Goal: Task Accomplishment & Management: Complete application form

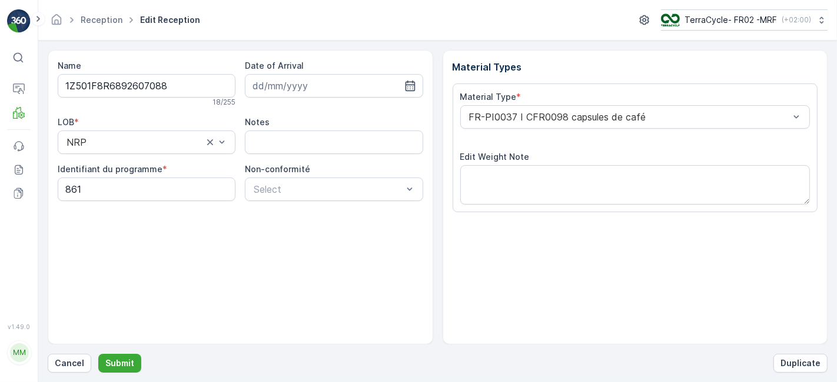
scroll to position [145, 0]
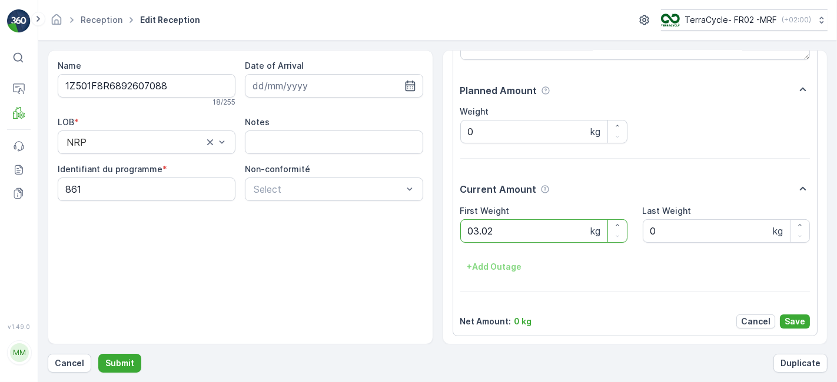
click at [98, 354] on button "Submit" at bounding box center [119, 363] width 43 height 19
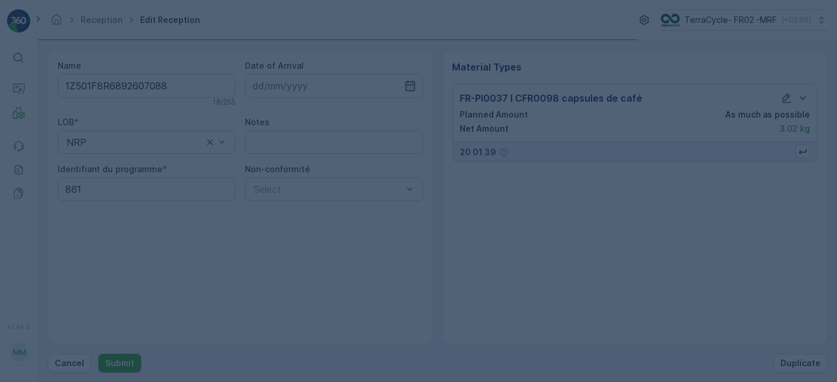
scroll to position [0, 0]
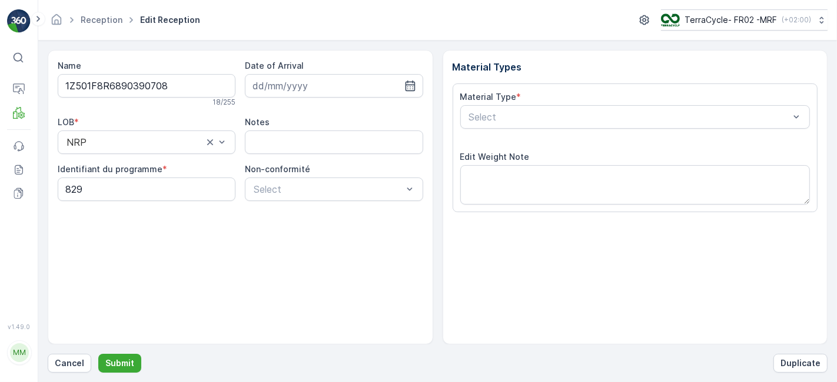
scroll to position [145, 0]
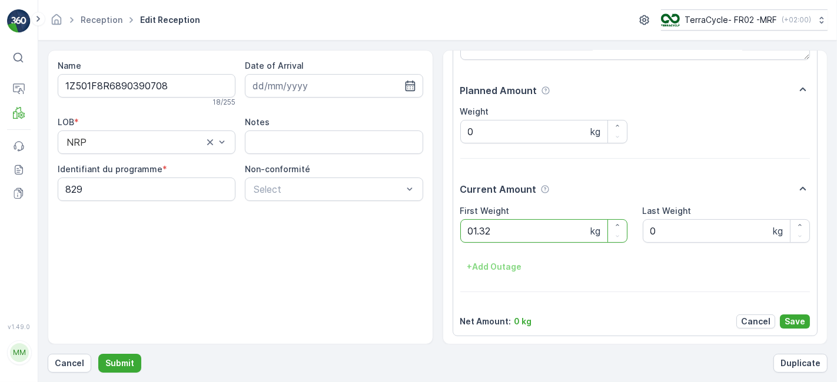
click at [98, 354] on button "Submit" at bounding box center [119, 363] width 43 height 19
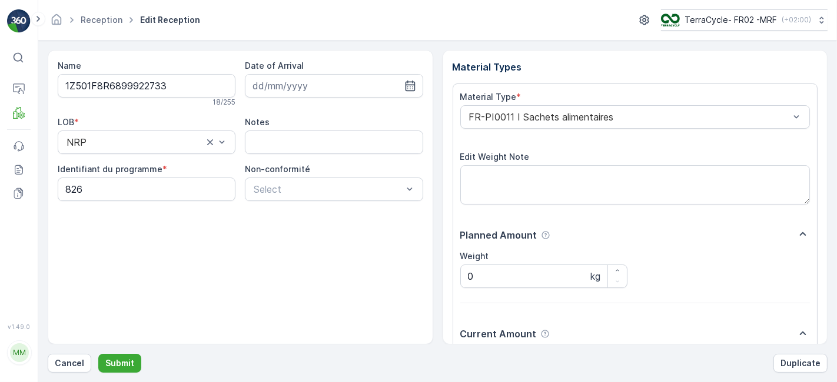
scroll to position [145, 0]
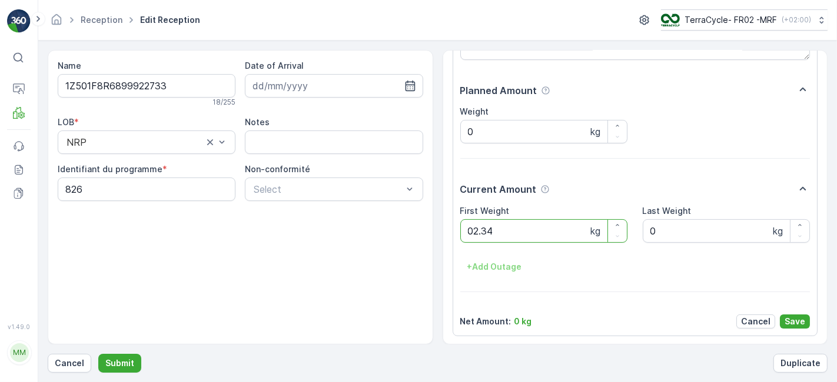
click at [98, 354] on button "Submit" at bounding box center [119, 363] width 43 height 19
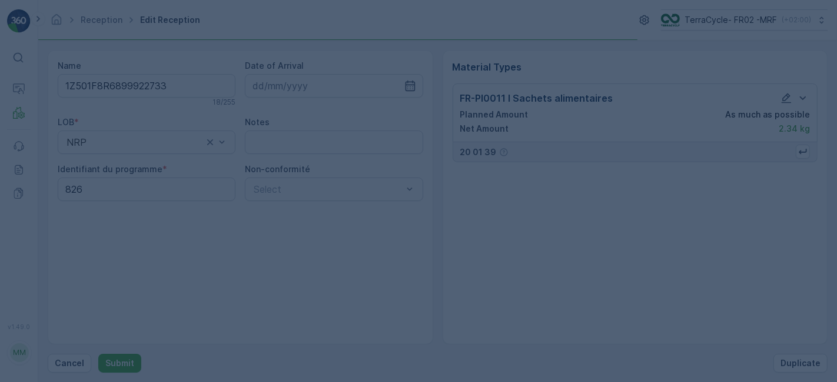
scroll to position [0, 0]
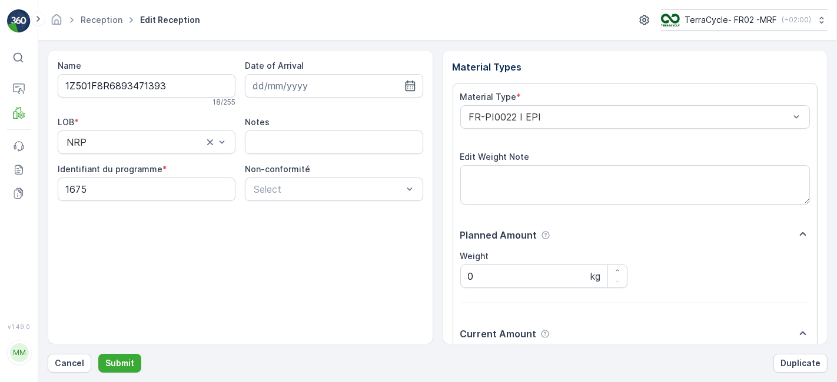
scroll to position [145, 0]
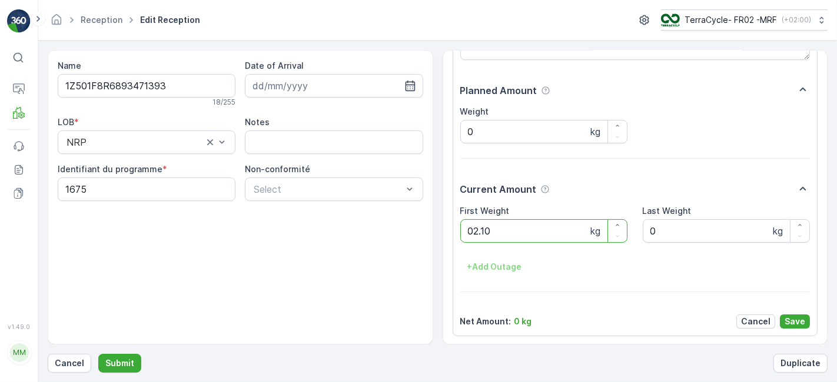
click at [98, 354] on button "Submit" at bounding box center [119, 363] width 43 height 19
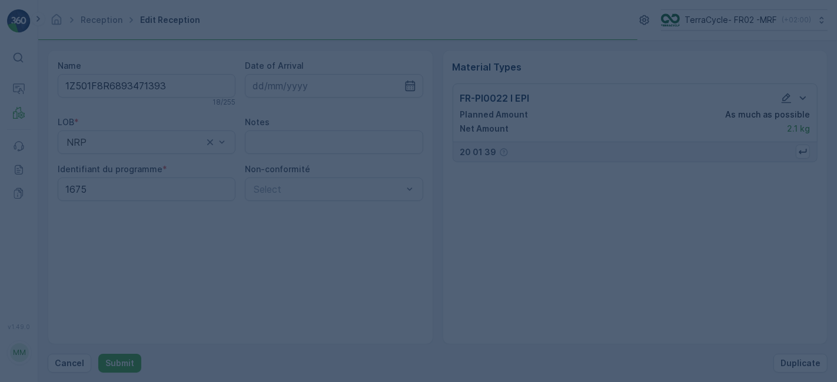
scroll to position [0, 0]
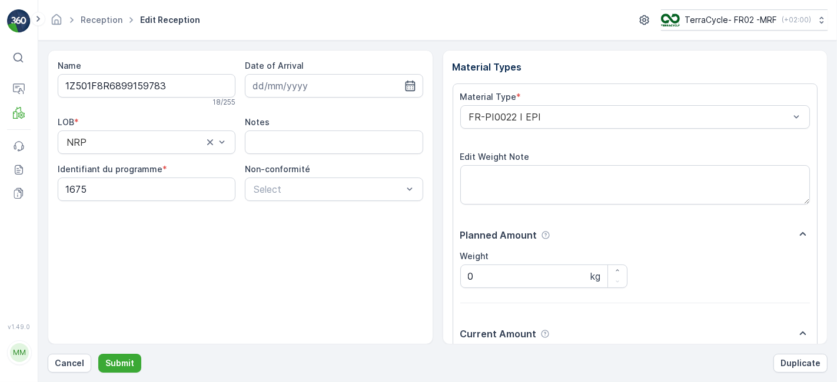
scroll to position [145, 0]
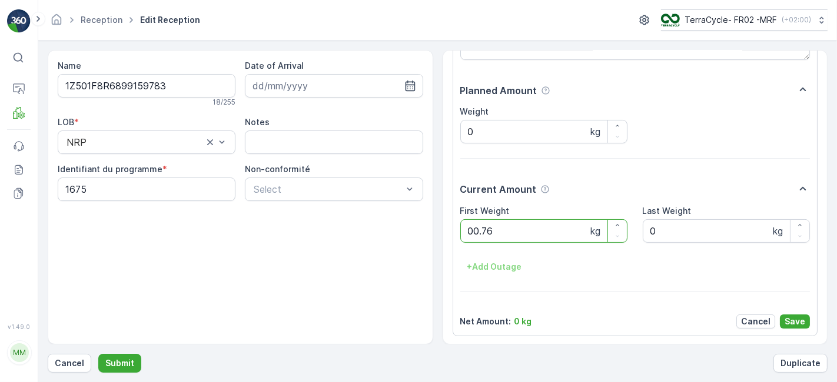
click at [98, 354] on button "Submit" at bounding box center [119, 363] width 43 height 19
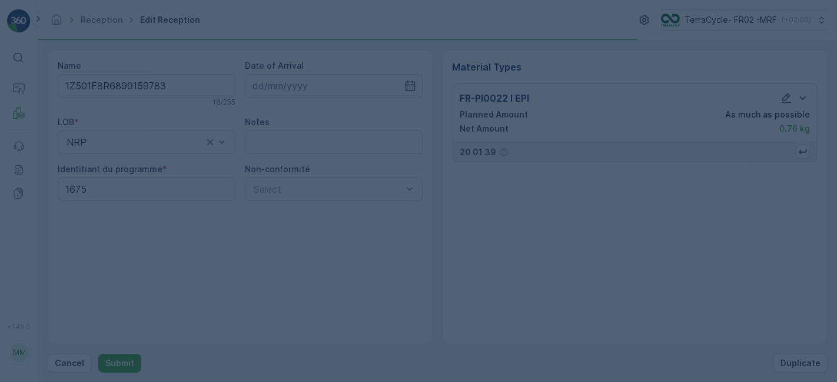
scroll to position [0, 0]
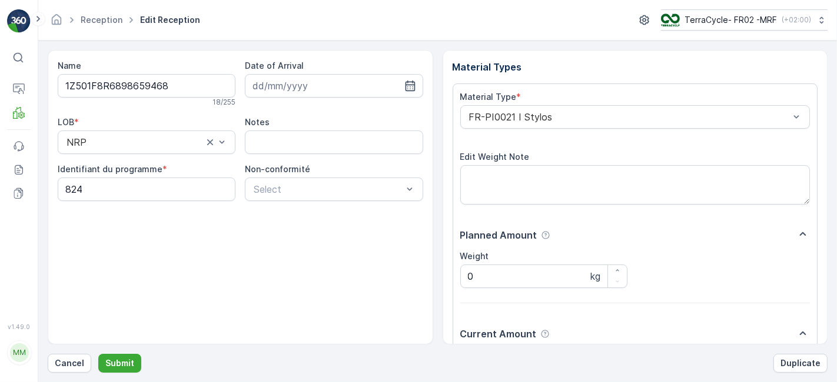
scroll to position [145, 0]
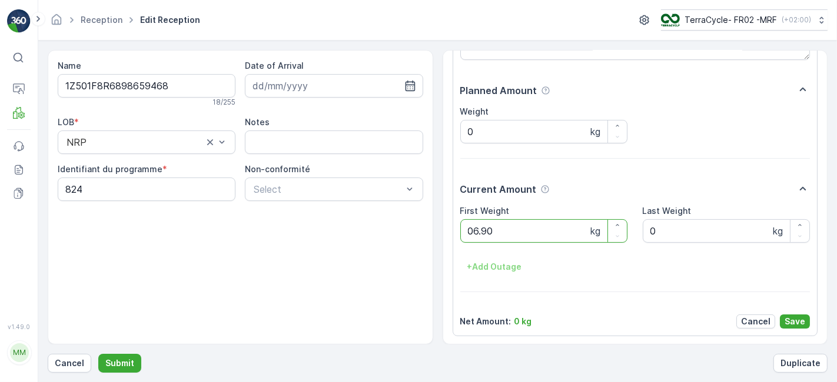
click at [98, 354] on button "Submit" at bounding box center [119, 363] width 43 height 19
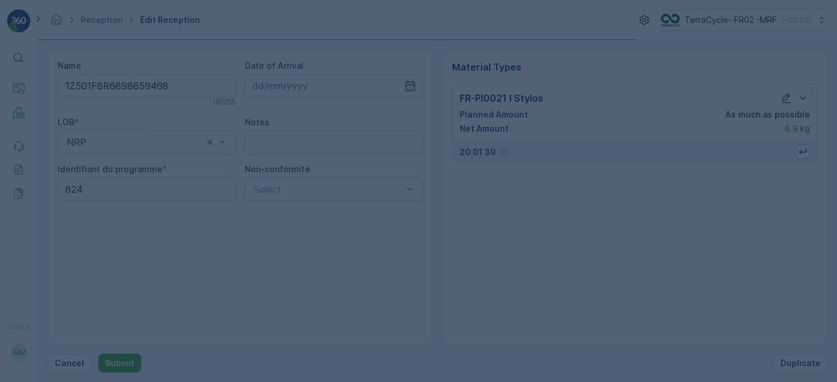
scroll to position [0, 0]
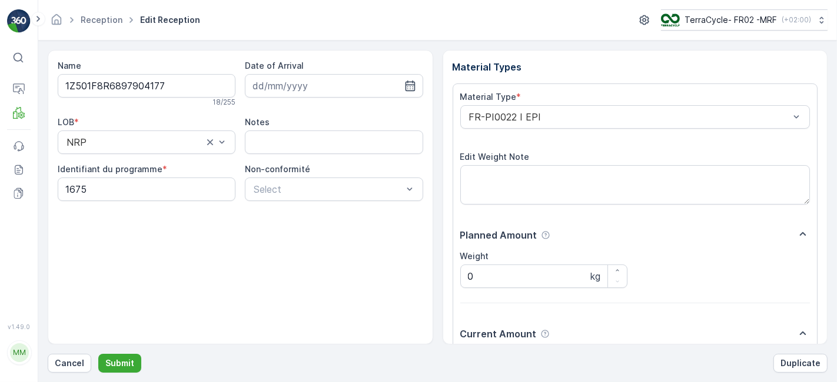
scroll to position [145, 0]
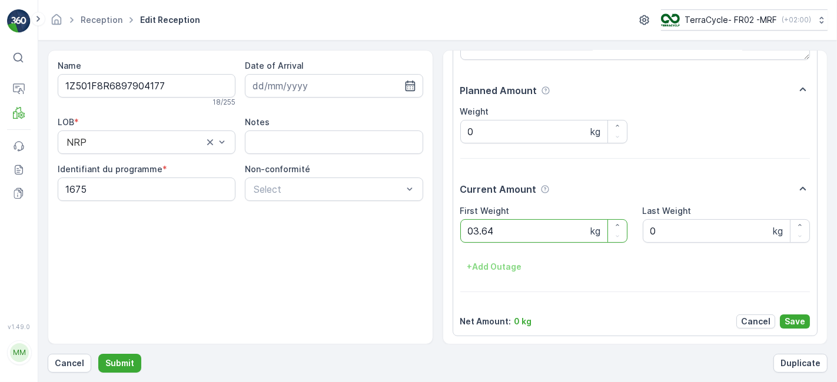
click at [98, 354] on button "Submit" at bounding box center [119, 363] width 43 height 19
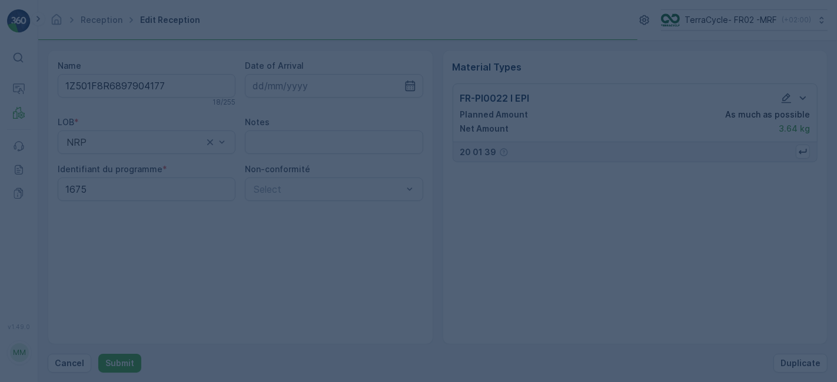
scroll to position [0, 0]
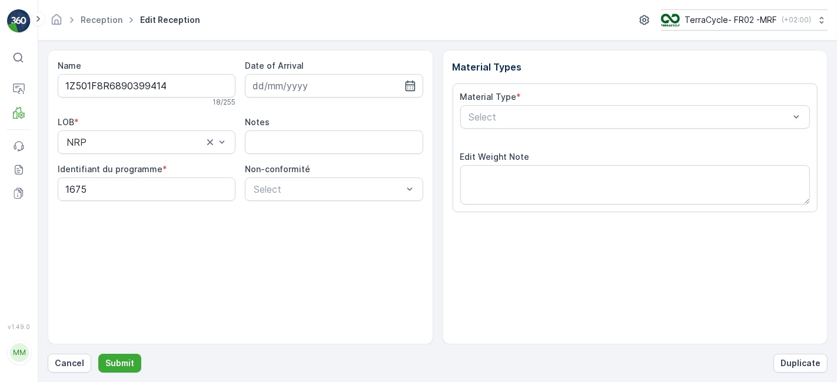
scroll to position [145, 0]
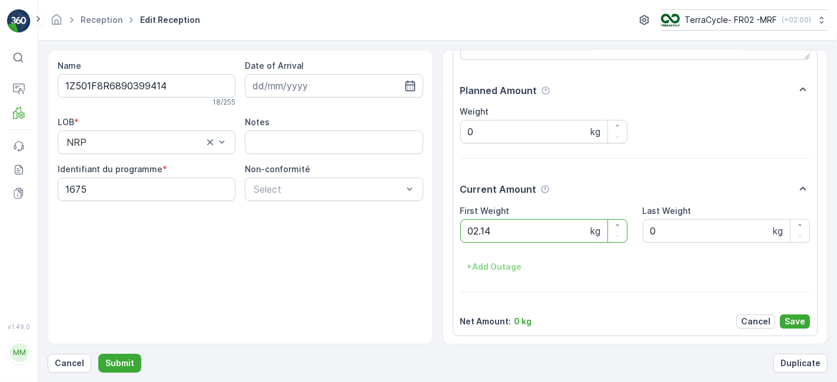
click at [98, 354] on button "Submit" at bounding box center [119, 363] width 43 height 19
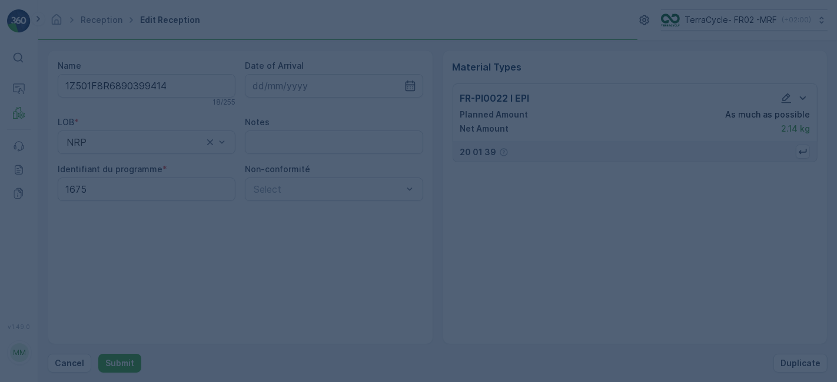
scroll to position [0, 0]
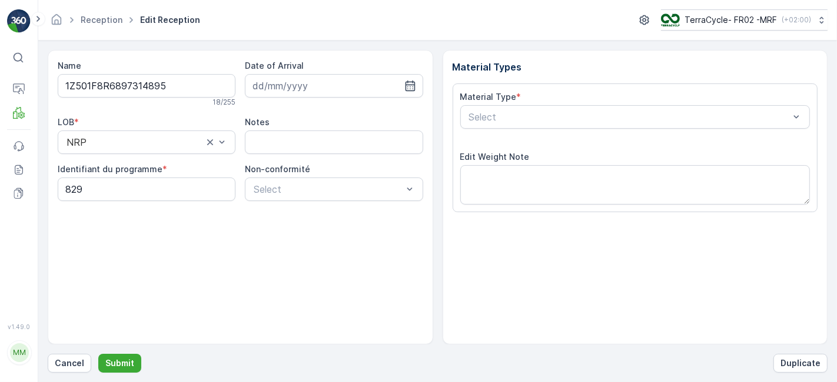
scroll to position [145, 0]
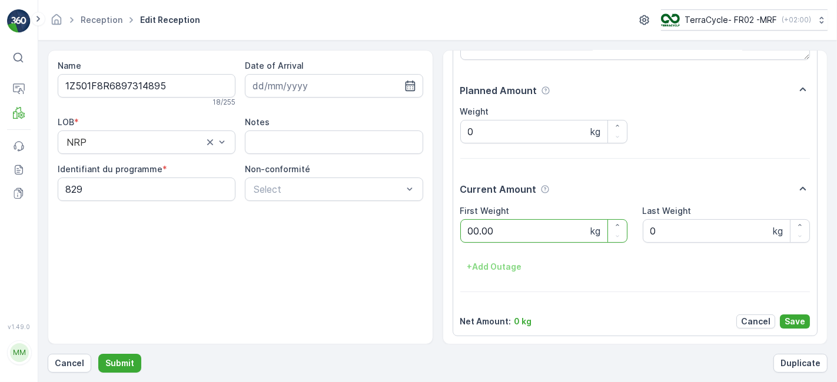
click at [98, 354] on button "Submit" at bounding box center [119, 363] width 43 height 19
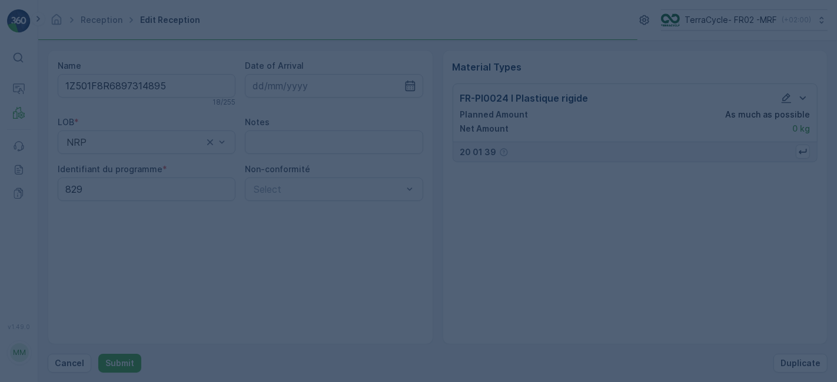
scroll to position [0, 0]
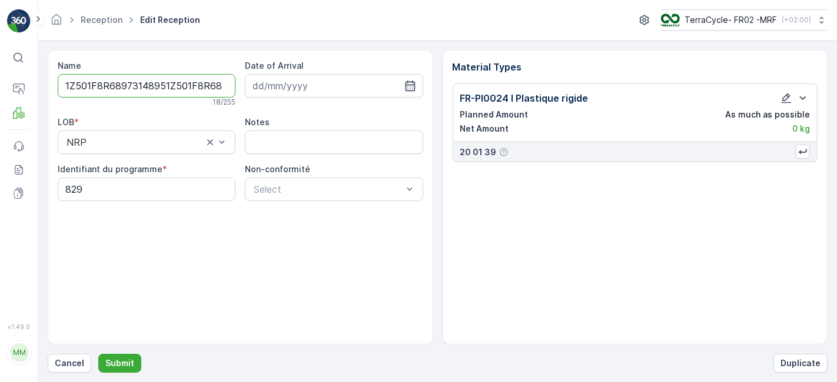
type input "1Z501F8R68973148951Z501F8R6893434405"
click at [98, 354] on button "Submit" at bounding box center [119, 363] width 43 height 19
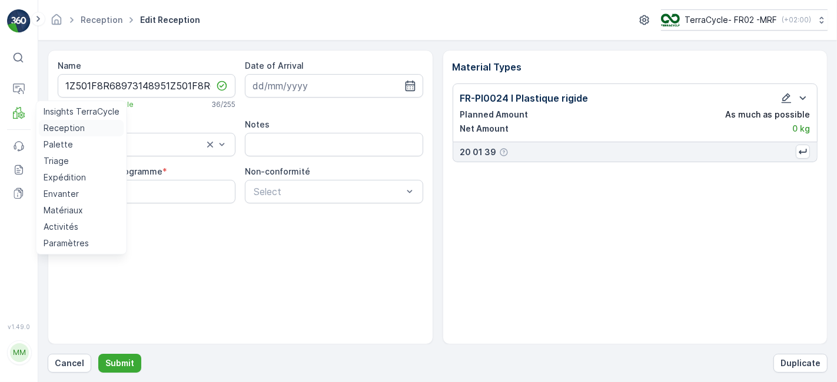
click at [56, 127] on p "Reception" at bounding box center [64, 128] width 41 height 12
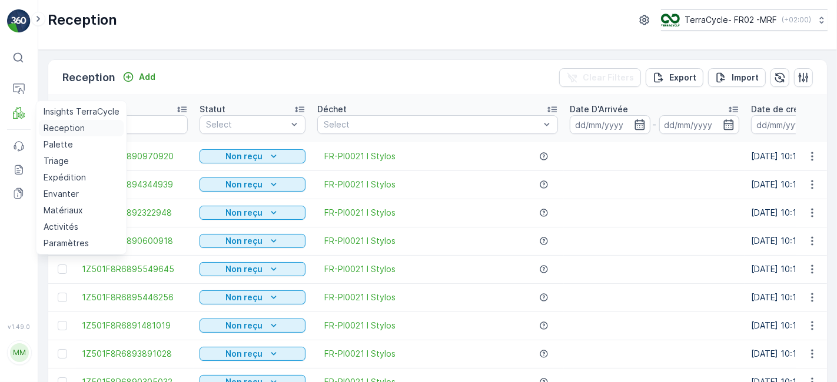
click at [211, 15] on div "Reception TerraCycle- FR02 -MRF ( +02:00 )" at bounding box center [438, 19] width 780 height 21
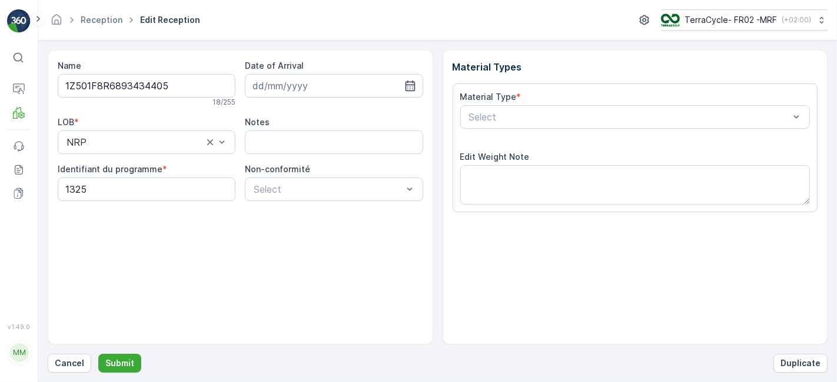
scroll to position [145, 0]
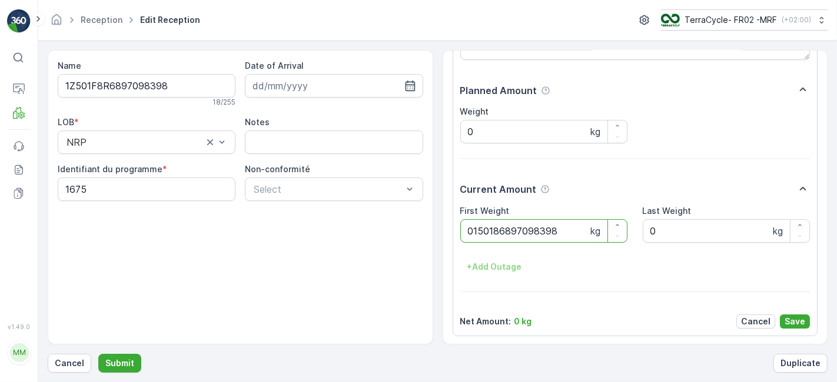
click at [98, 354] on button "Submit" at bounding box center [119, 363] width 43 height 19
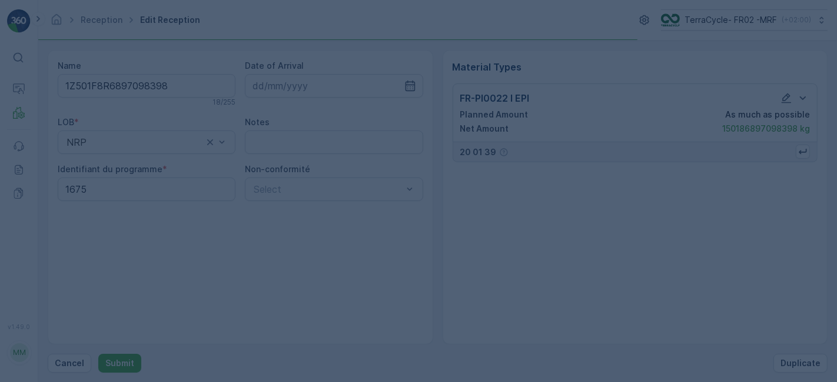
scroll to position [0, 0]
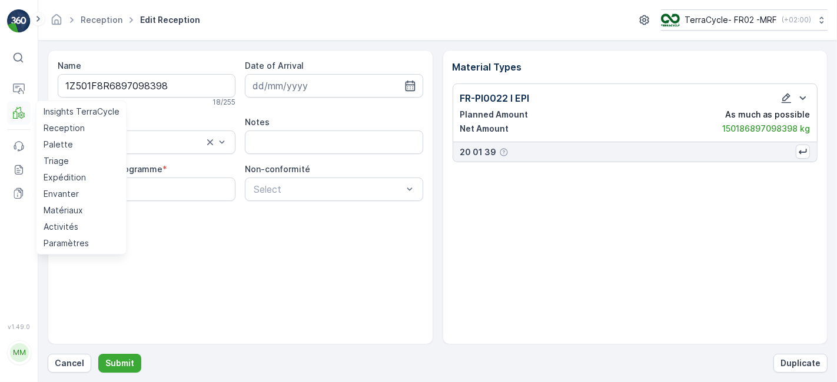
click at [15, 110] on icon at bounding box center [19, 113] width 12 height 12
click at [53, 132] on p "Reception" at bounding box center [64, 128] width 41 height 12
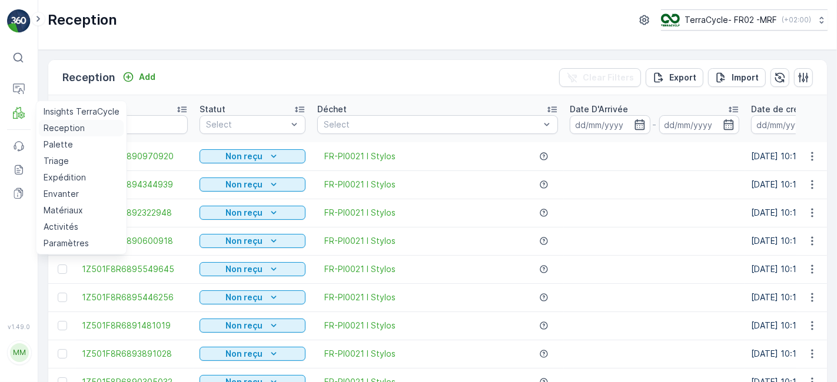
click at [39, 120] on link "Reception" at bounding box center [81, 128] width 85 height 16
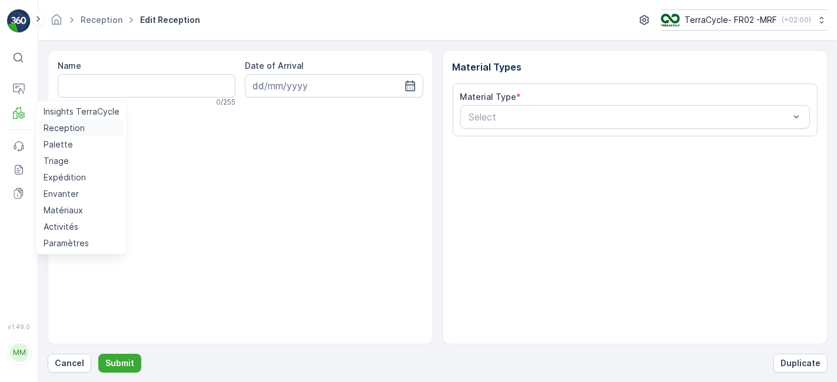
click at [66, 130] on p "Reception" at bounding box center [64, 128] width 41 height 12
click at [60, 135] on link "Reception" at bounding box center [81, 128] width 85 height 16
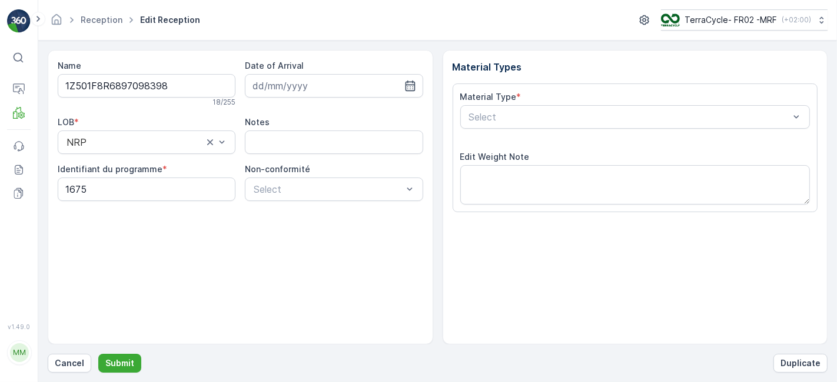
scroll to position [145, 0]
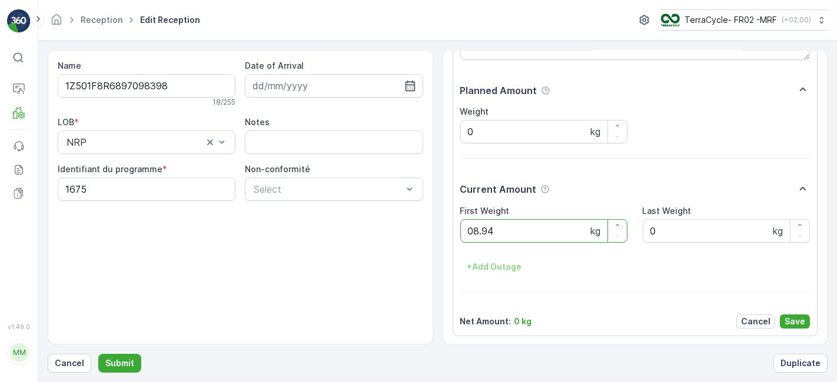
click at [98, 354] on button "Submit" at bounding box center [119, 363] width 43 height 19
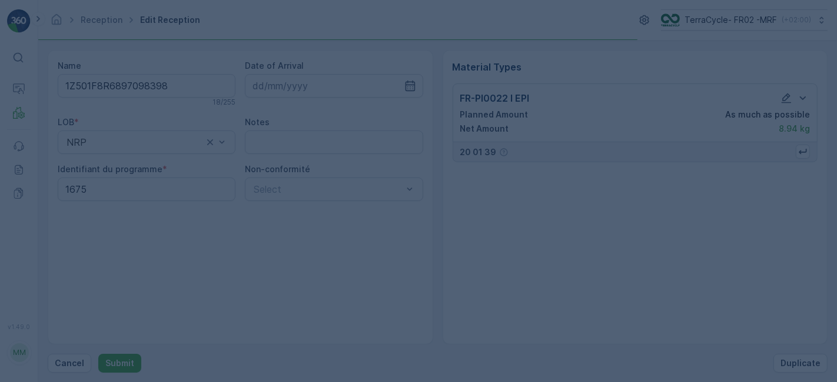
scroll to position [0, 0]
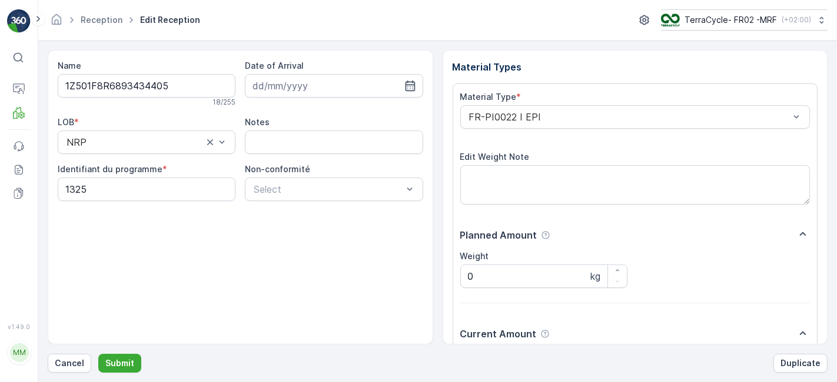
scroll to position [145, 0]
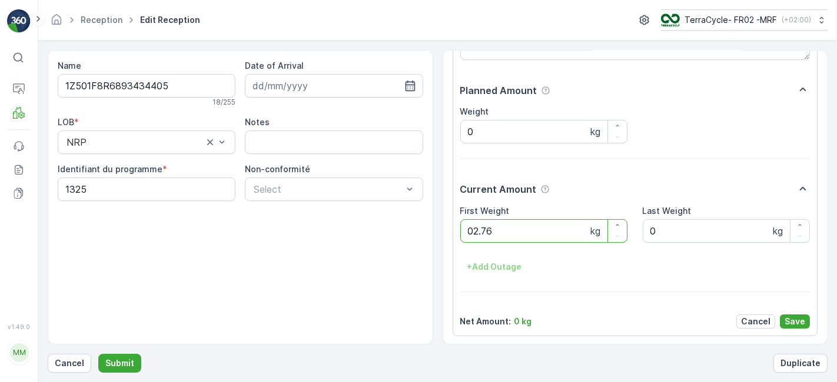
click at [98, 354] on button "Submit" at bounding box center [119, 363] width 43 height 19
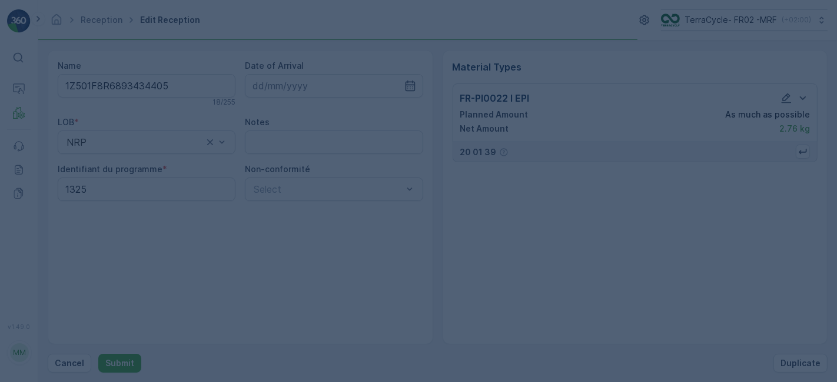
scroll to position [0, 0]
